Goal: Check status: Check status

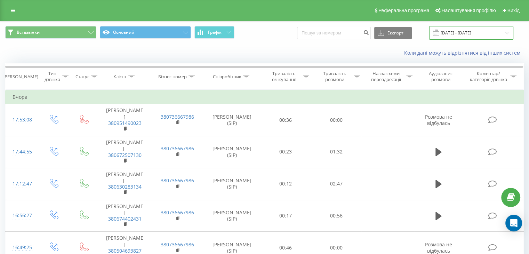
click at [460, 32] on input "20.08.2025 - 20.08.2025" at bounding box center [471, 33] width 84 height 14
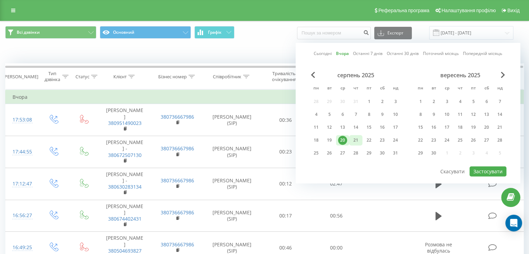
click at [355, 136] on div "21" at bounding box center [355, 140] width 9 height 9
click at [355, 137] on div "21" at bounding box center [355, 140] width 9 height 9
click at [486, 169] on button "Застосувати" at bounding box center [488, 171] width 37 height 10
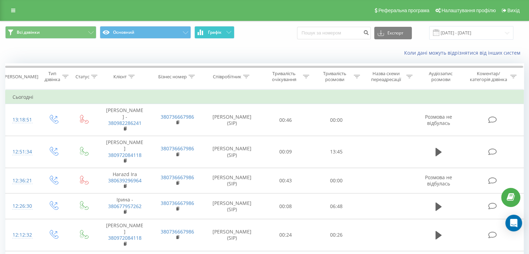
click at [221, 30] on span "Графік" at bounding box center [215, 32] width 14 height 5
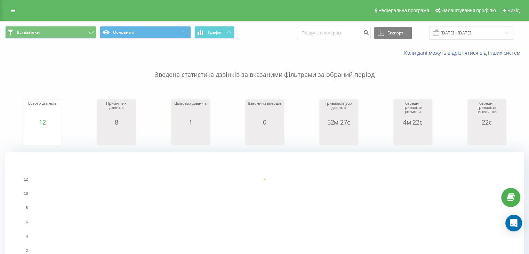
click at [455, 199] on rect "A chart." at bounding box center [264, 222] width 467 height 86
click at [285, 234] on rect "A chart." at bounding box center [264, 222] width 467 height 86
click at [467, 32] on input "21.08.2025 - 21.08.2025" at bounding box center [471, 33] width 84 height 14
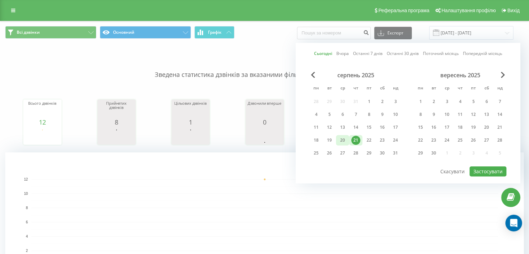
click at [343, 138] on div "20" at bounding box center [342, 140] width 9 height 9
click at [492, 170] on button "Застосувати" at bounding box center [488, 171] width 37 height 10
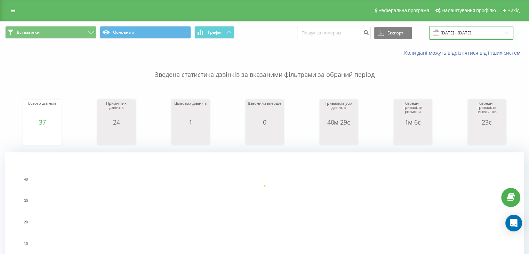
click at [459, 32] on input "20.08.2025 - 20.08.2025" at bounding box center [471, 33] width 84 height 14
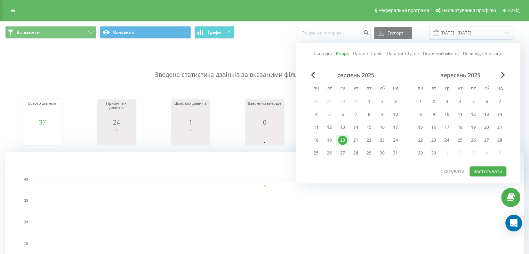
click at [336, 201] on rect "A chart." at bounding box center [264, 201] width 467 height 0
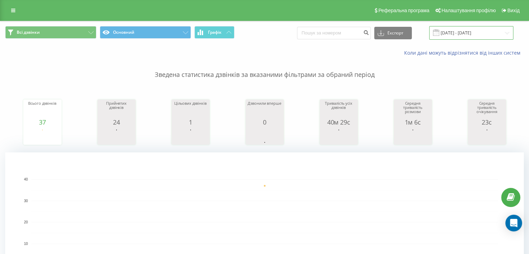
click at [462, 33] on input "20.08.2025 - 20.08.2025" at bounding box center [471, 33] width 84 height 14
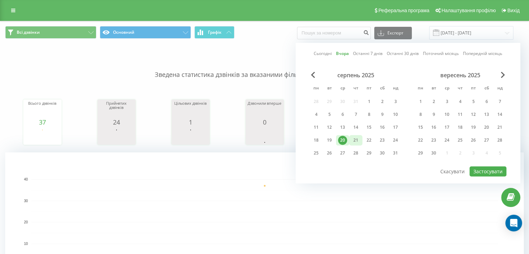
click at [353, 138] on div "21" at bounding box center [355, 140] width 9 height 9
click at [485, 173] on button "Застосувати" at bounding box center [488, 171] width 37 height 10
type input "21.08.2025 - 21.08.2025"
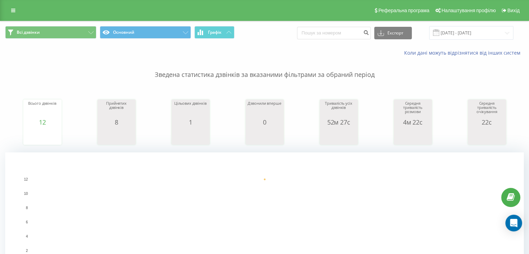
drag, startPoint x: 103, startPoint y: 67, endPoint x: 122, endPoint y: 52, distance: 24.6
click at [103, 67] on p "Зведена статистика дзвінків за вказаними фільтрами за обраний період" at bounding box center [264, 67] width 519 height 23
click at [107, 209] on rect "A chart." at bounding box center [264, 222] width 467 height 86
